Goal: Find specific page/section: Find specific page/section

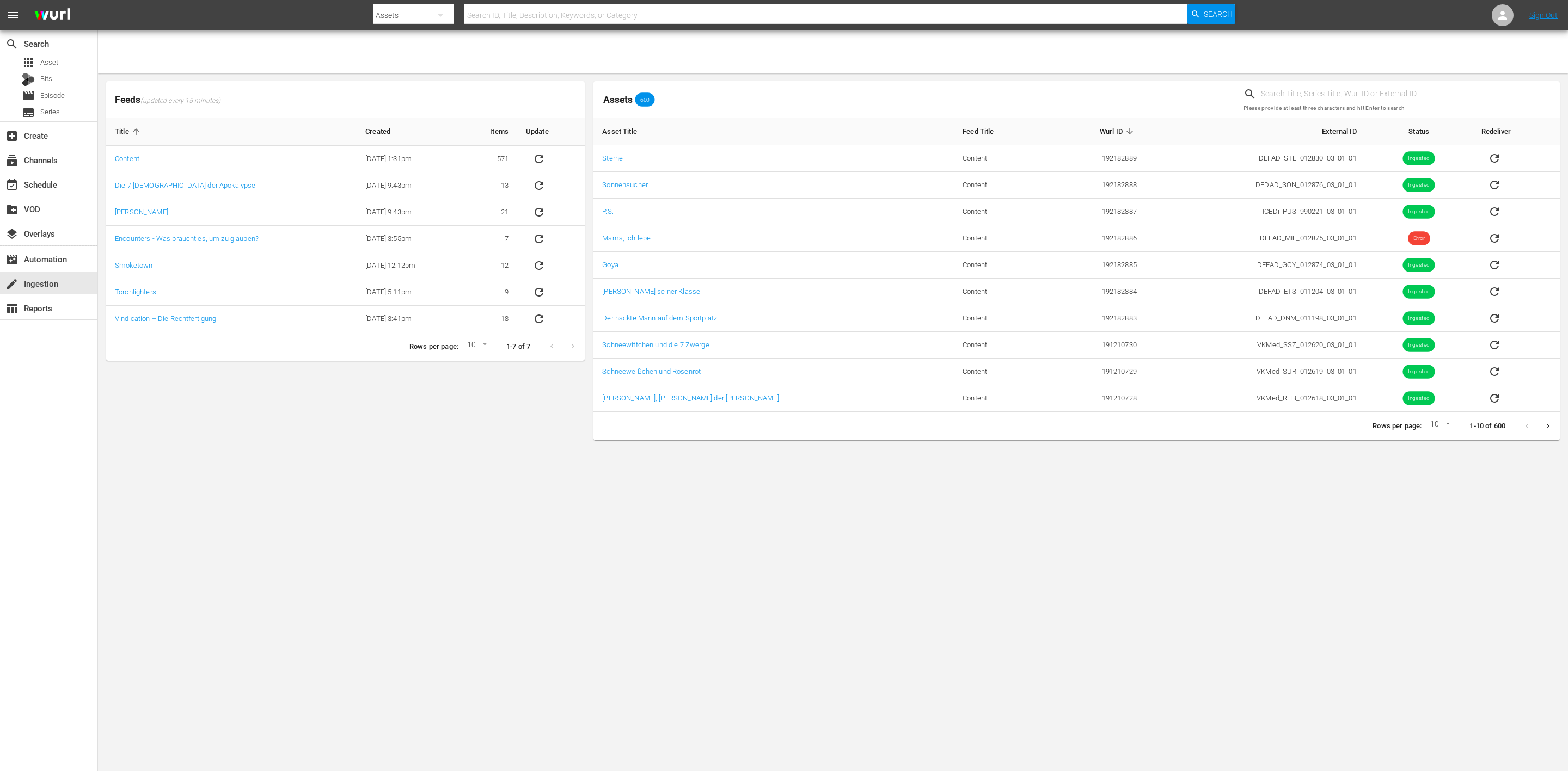
click at [466, 506] on body "menu Search By Assets Search ID, Title, Description, Keywords, or Category Sear…" at bounding box center [784, 386] width 1568 height 771
drag, startPoint x: 737, startPoint y: 325, endPoint x: 594, endPoint y: 329, distance: 143.1
click at [594, 329] on td "Der nackte Mann auf dem Sportplatz" at bounding box center [774, 318] width 361 height 27
copy link "Der nackte Mann auf dem Sportplatz"
click at [77, 63] on div "apps Asset" at bounding box center [48, 63] width 98 height 16
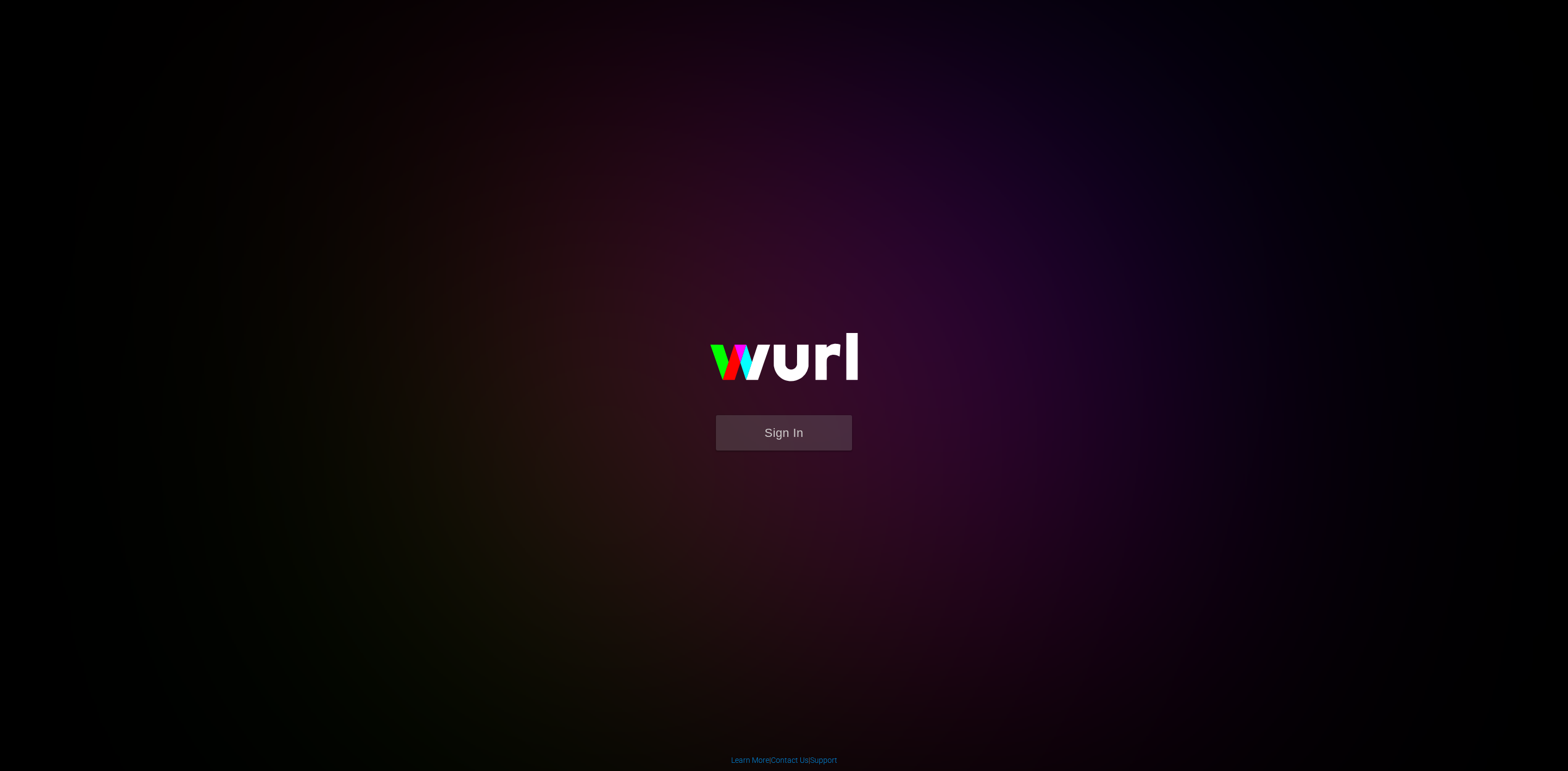
click at [879, 431] on form "Sign In" at bounding box center [784, 438] width 217 height 47
click at [823, 442] on button "Sign In" at bounding box center [784, 432] width 136 height 35
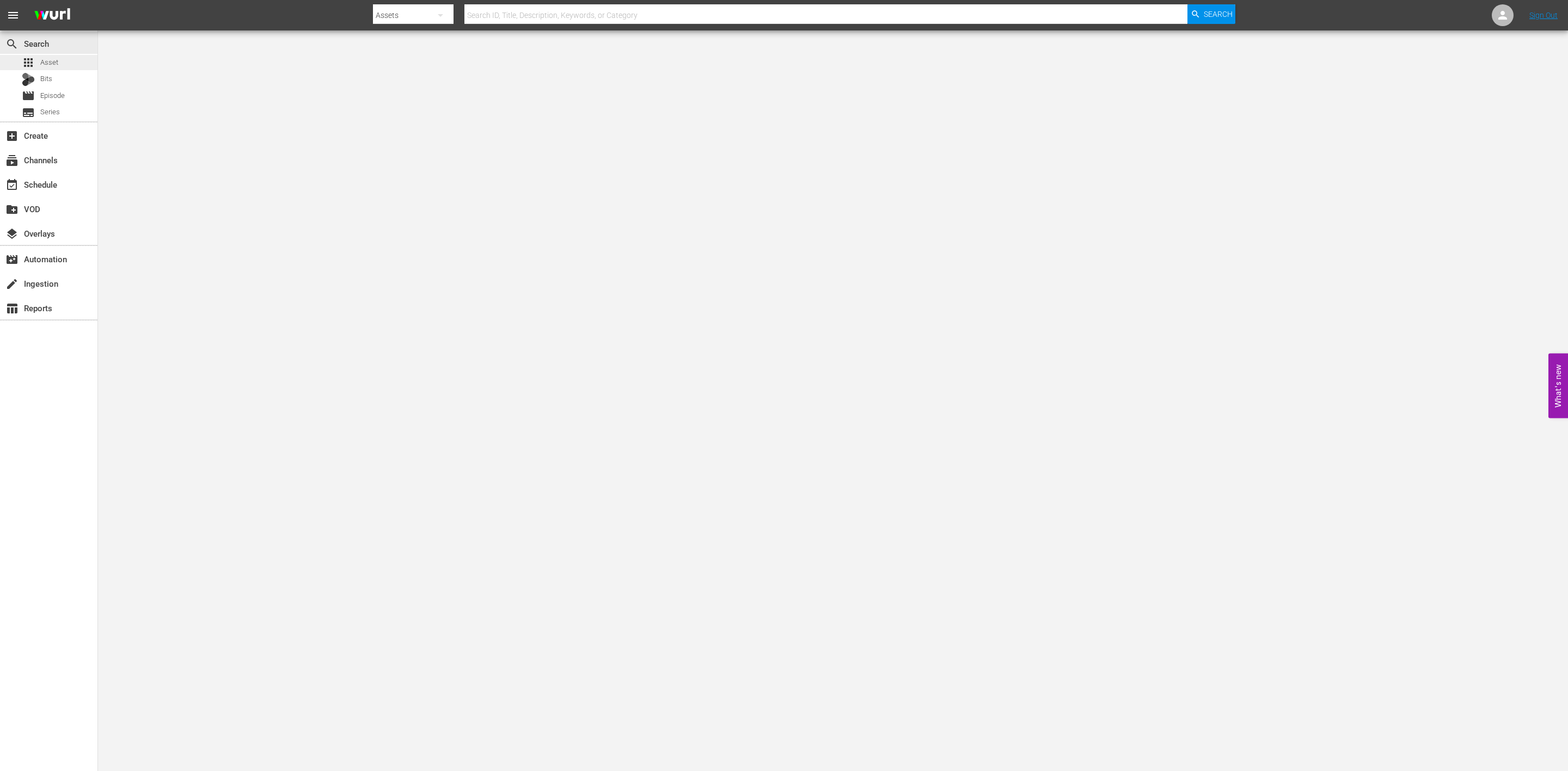
click at [62, 56] on div "apps Asset" at bounding box center [48, 63] width 98 height 16
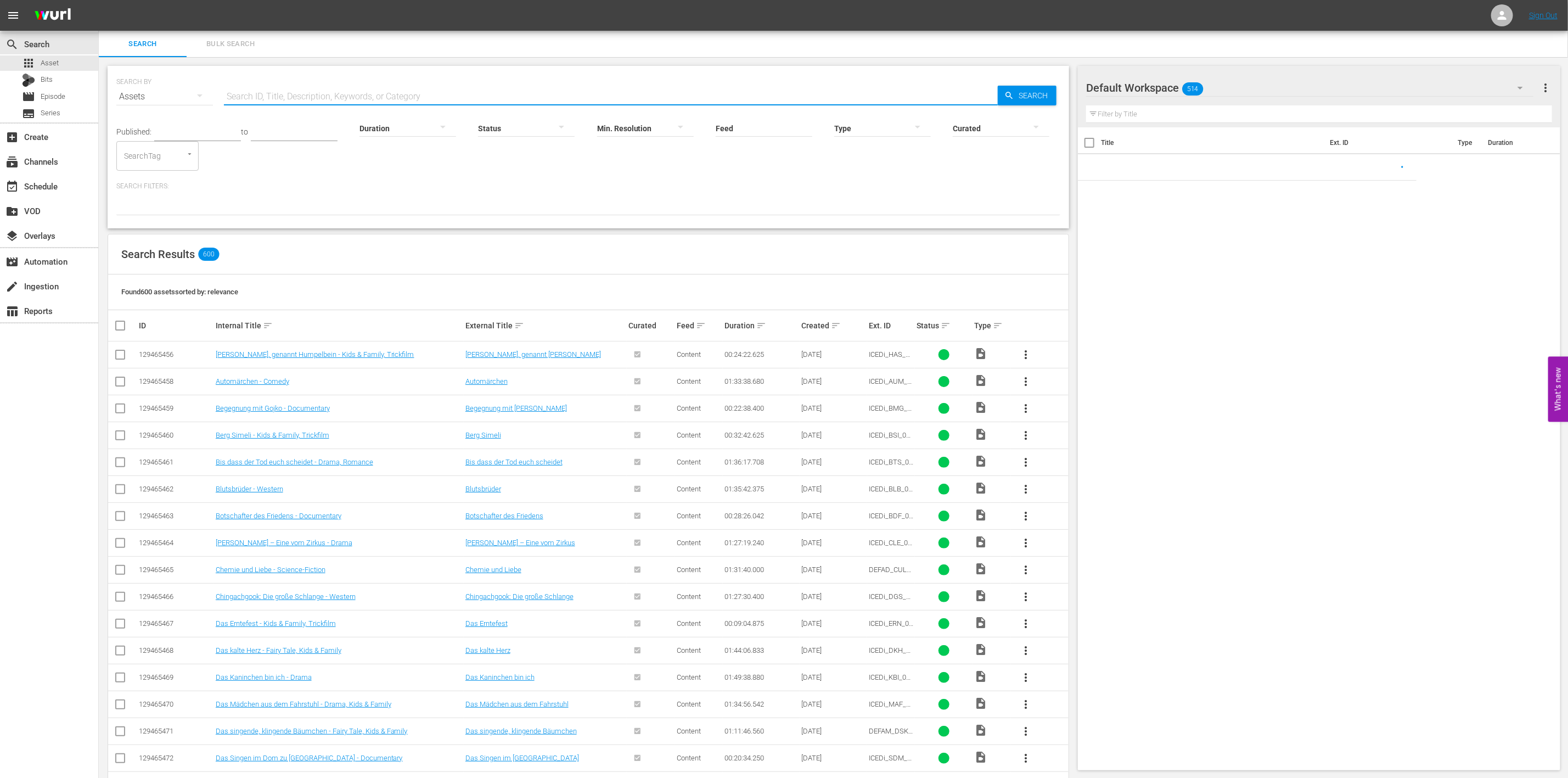
click at [291, 95] on input "text" at bounding box center [610, 97] width 774 height 26
paste input "Der nackte Mann auf dem Sportplatz"
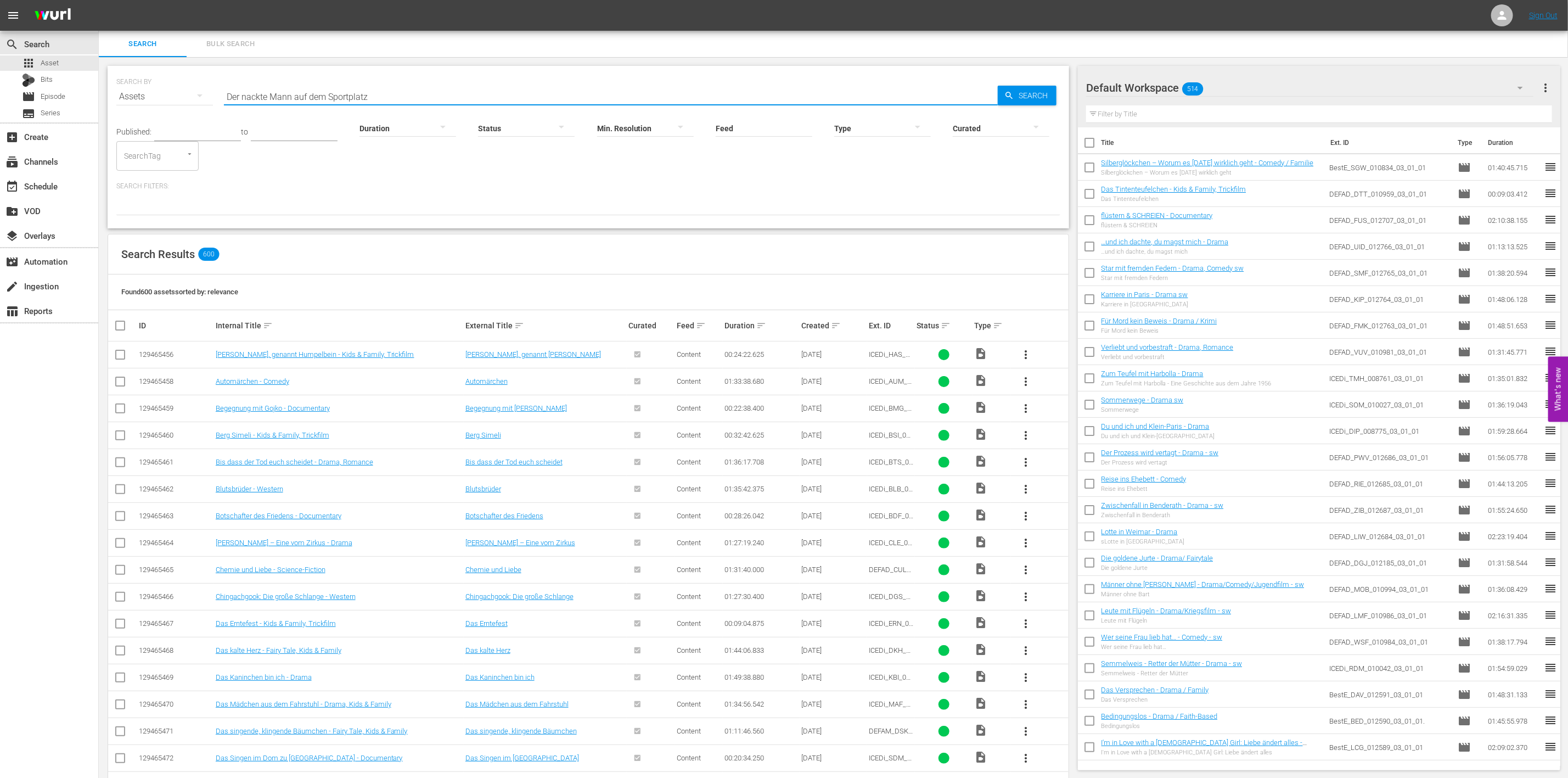
type input "Der nackte Mann auf dem Sportplatz"
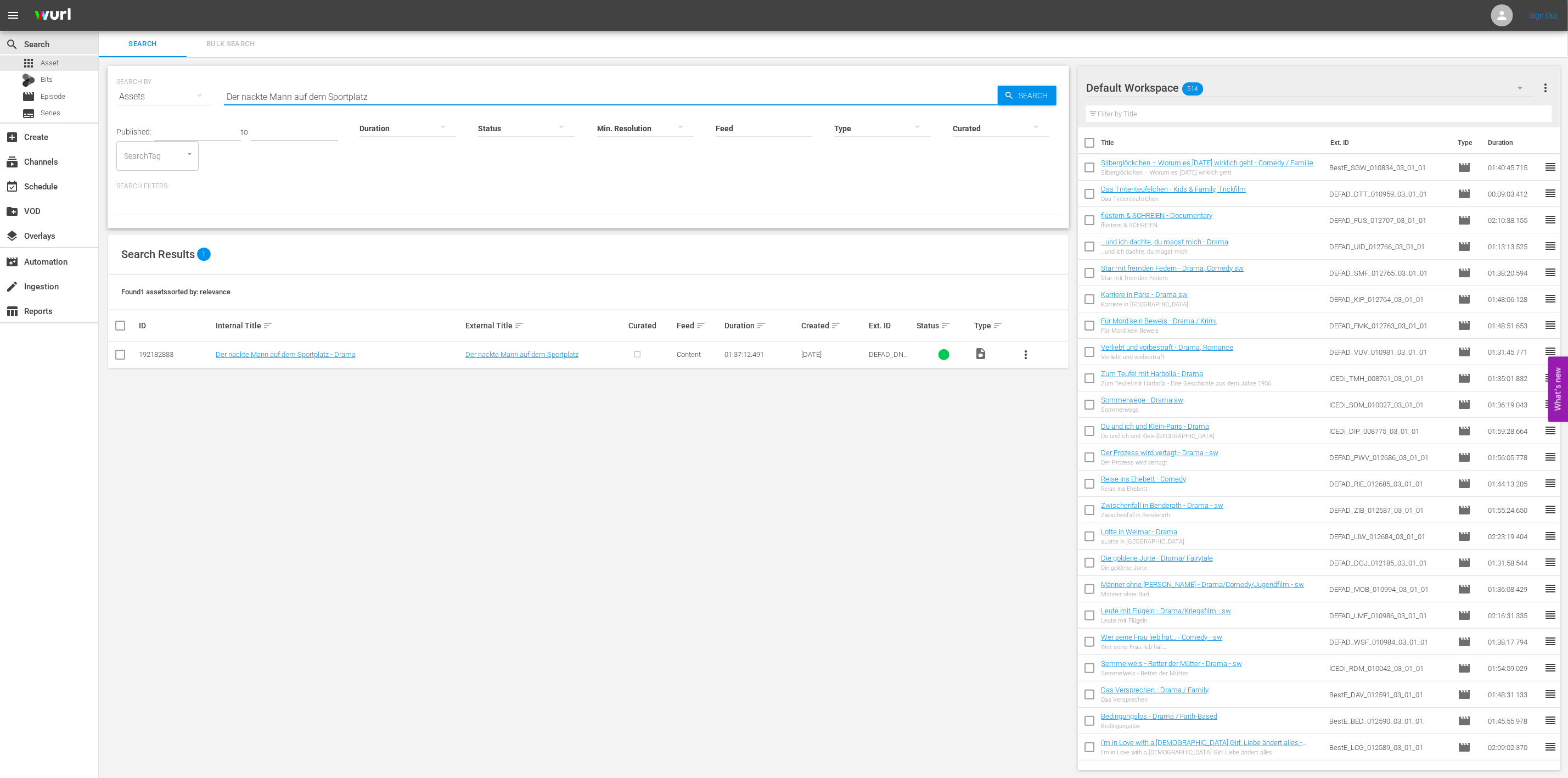
click at [1016, 345] on button "more_vert" at bounding box center [1026, 354] width 26 height 26
click at [1048, 435] on div "Episode" at bounding box center [1085, 439] width 75 height 26
